Goal: Obtain resource: Obtain resource

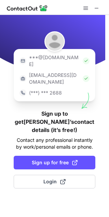
click at [82, 75] on img at bounding box center [85, 78] width 7 height 7
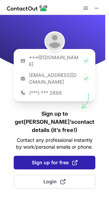
click at [40, 159] on span "Sign up for free" at bounding box center [55, 162] width 46 height 7
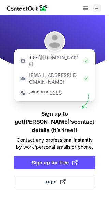
click at [93, 8] on button at bounding box center [96, 8] width 8 height 8
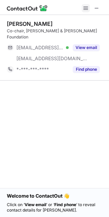
click at [87, 9] on span at bounding box center [85, 7] width 5 height 5
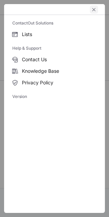
click at [94, 9] on span "left-button" at bounding box center [93, 9] width 5 height 5
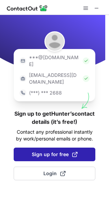
click at [33, 151] on span "Sign up for free" at bounding box center [55, 154] width 46 height 7
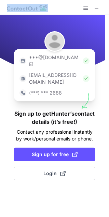
drag, startPoint x: 64, startPoint y: 6, endPoint x: 76, endPoint y: 1, distance: 13.2
click at [76, 0] on div at bounding box center [54, 7] width 109 height 15
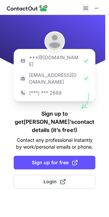
click at [86, 9] on span at bounding box center [85, 7] width 5 height 5
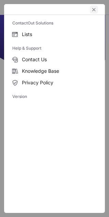
click at [93, 10] on span "left-button" at bounding box center [93, 9] width 5 height 5
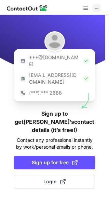
click at [99, 8] on span at bounding box center [96, 7] width 5 height 5
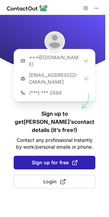
click at [44, 159] on span "Sign up for free" at bounding box center [55, 162] width 46 height 7
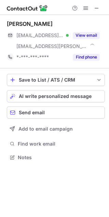
scroll to position [152, 109]
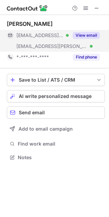
click at [83, 36] on button "View email" at bounding box center [85, 35] width 27 height 7
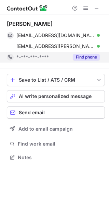
click at [79, 58] on button "Find phone" at bounding box center [85, 57] width 27 height 7
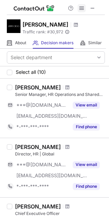
click at [80, 10] on span at bounding box center [81, 7] width 5 height 5
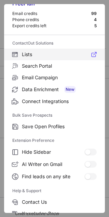
scroll to position [0, 0]
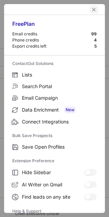
click at [91, 9] on span "left-button" at bounding box center [93, 9] width 5 height 5
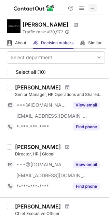
click at [92, 8] on span at bounding box center [91, 7] width 5 height 5
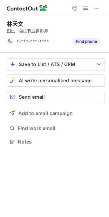
scroll to position [137, 109]
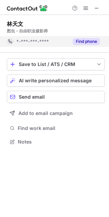
click at [82, 42] on button "Find phone" at bounding box center [85, 41] width 27 height 7
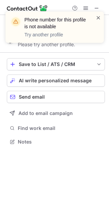
click at [98, 16] on span at bounding box center [97, 17] width 5 height 7
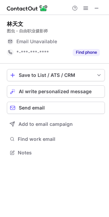
scroll to position [148, 109]
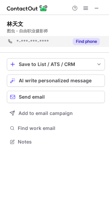
scroll to position [137, 109]
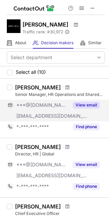
click at [82, 105] on button "View email" at bounding box center [85, 105] width 27 height 7
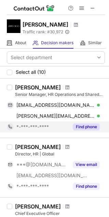
click at [84, 126] on button "Find phone" at bounding box center [85, 127] width 27 height 7
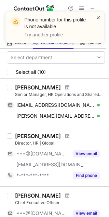
click at [96, 16] on span at bounding box center [97, 17] width 5 height 7
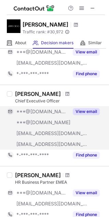
scroll to position [68, 0]
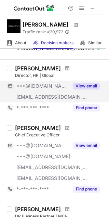
click at [88, 86] on button "View email" at bounding box center [85, 86] width 27 height 7
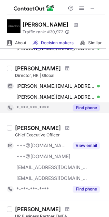
click at [85, 108] on button "Find phone" at bounding box center [85, 107] width 27 height 7
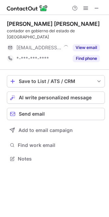
scroll to position [148, 109]
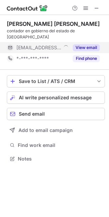
click at [82, 44] on button "View email" at bounding box center [85, 47] width 27 height 7
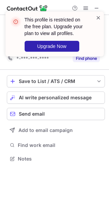
click at [98, 17] on span at bounding box center [97, 17] width 5 height 7
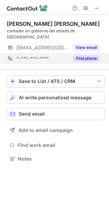
click at [91, 55] on button "Find phone" at bounding box center [85, 58] width 27 height 7
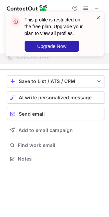
click at [97, 16] on span at bounding box center [97, 17] width 5 height 7
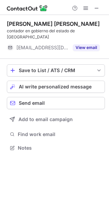
scroll to position [150, 109]
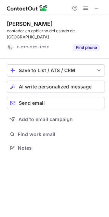
scroll to position [137, 109]
